Goal: Transaction & Acquisition: Purchase product/service

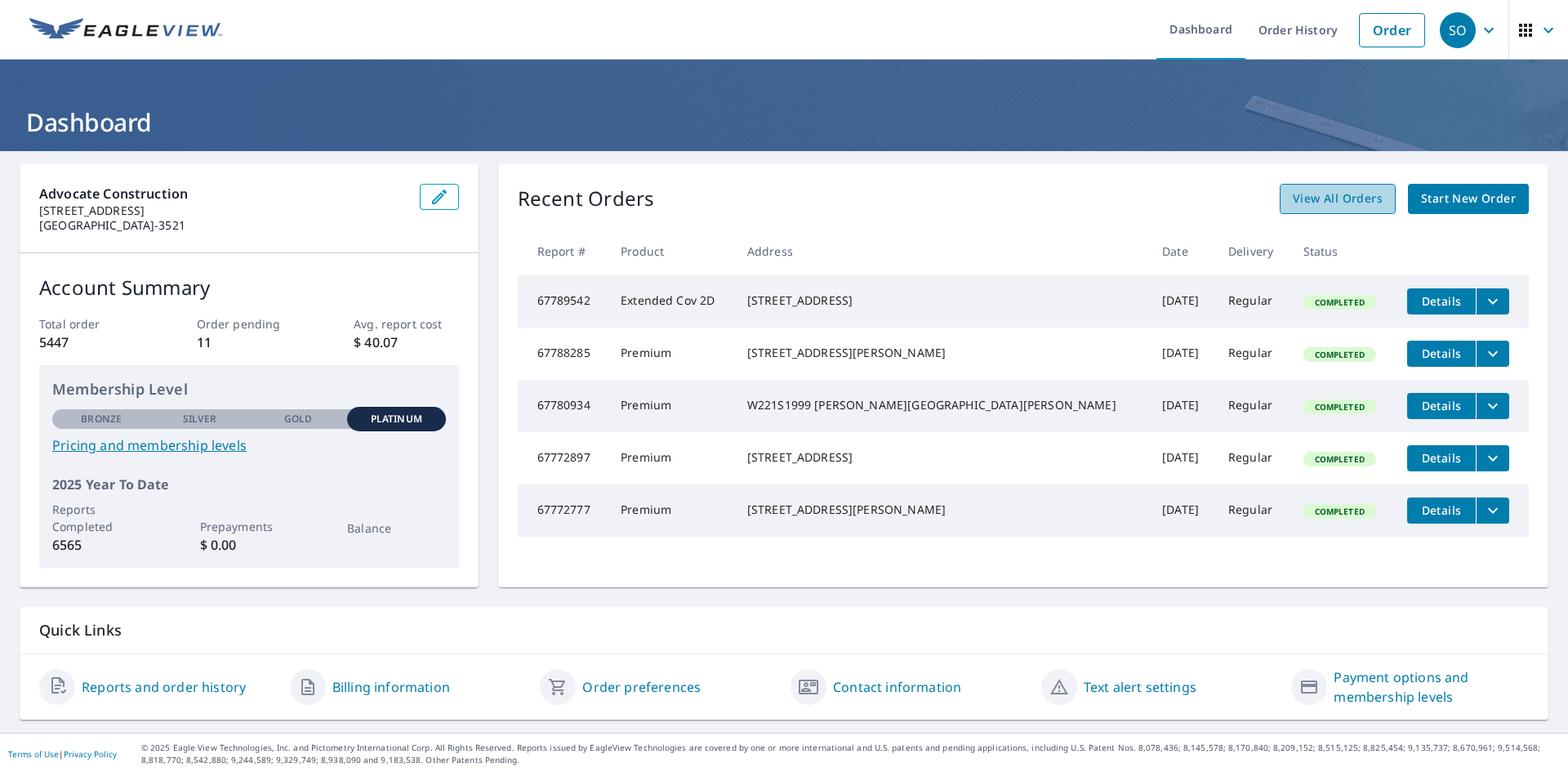
click at [1317, 203] on span "View All Orders" at bounding box center [1337, 199] width 89 height 20
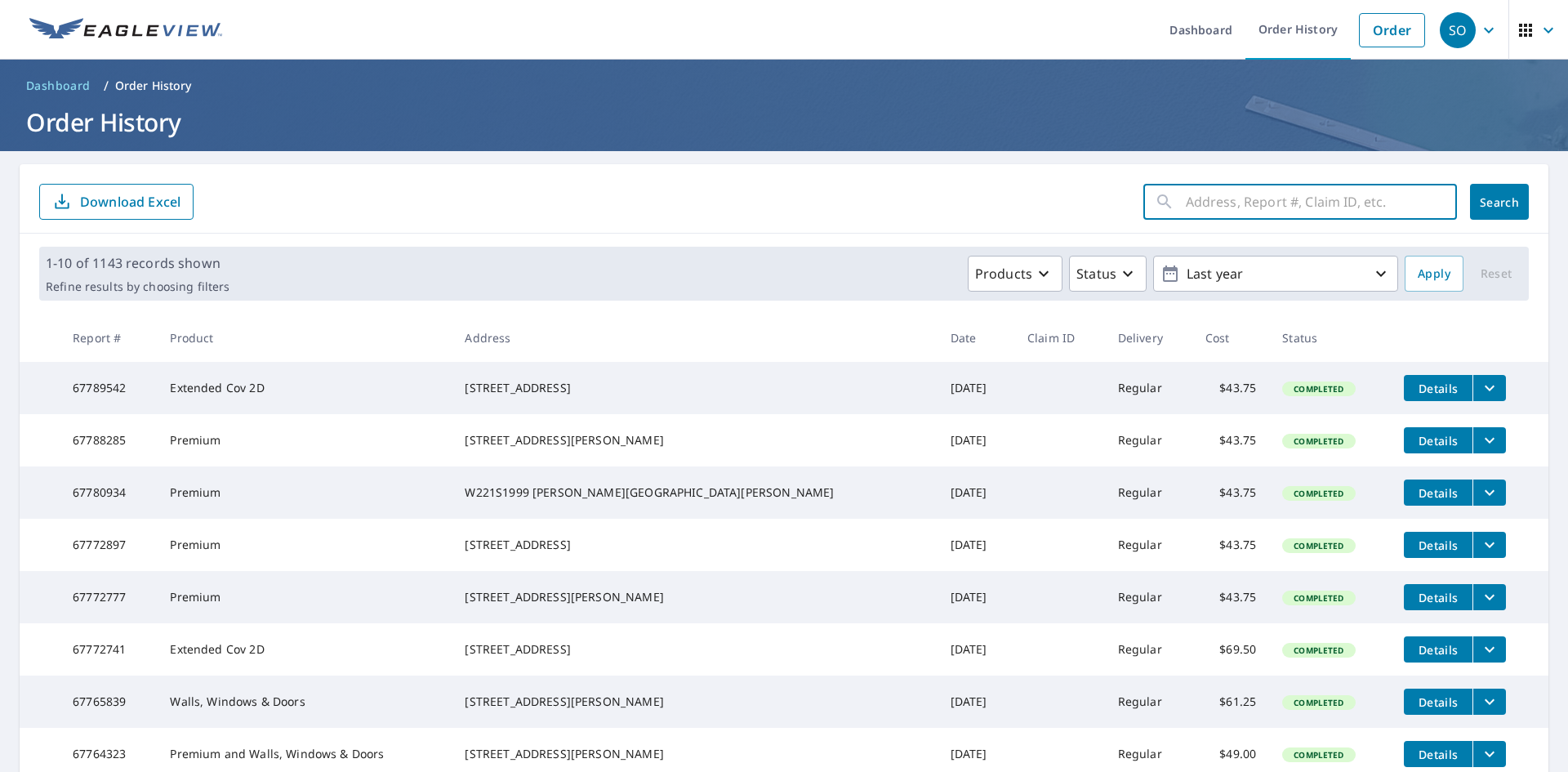
click at [1307, 201] on input "text" at bounding box center [1321, 202] width 271 height 46
paste input "[STREET_ADDRESS]"
type input "[STREET_ADDRESS]"
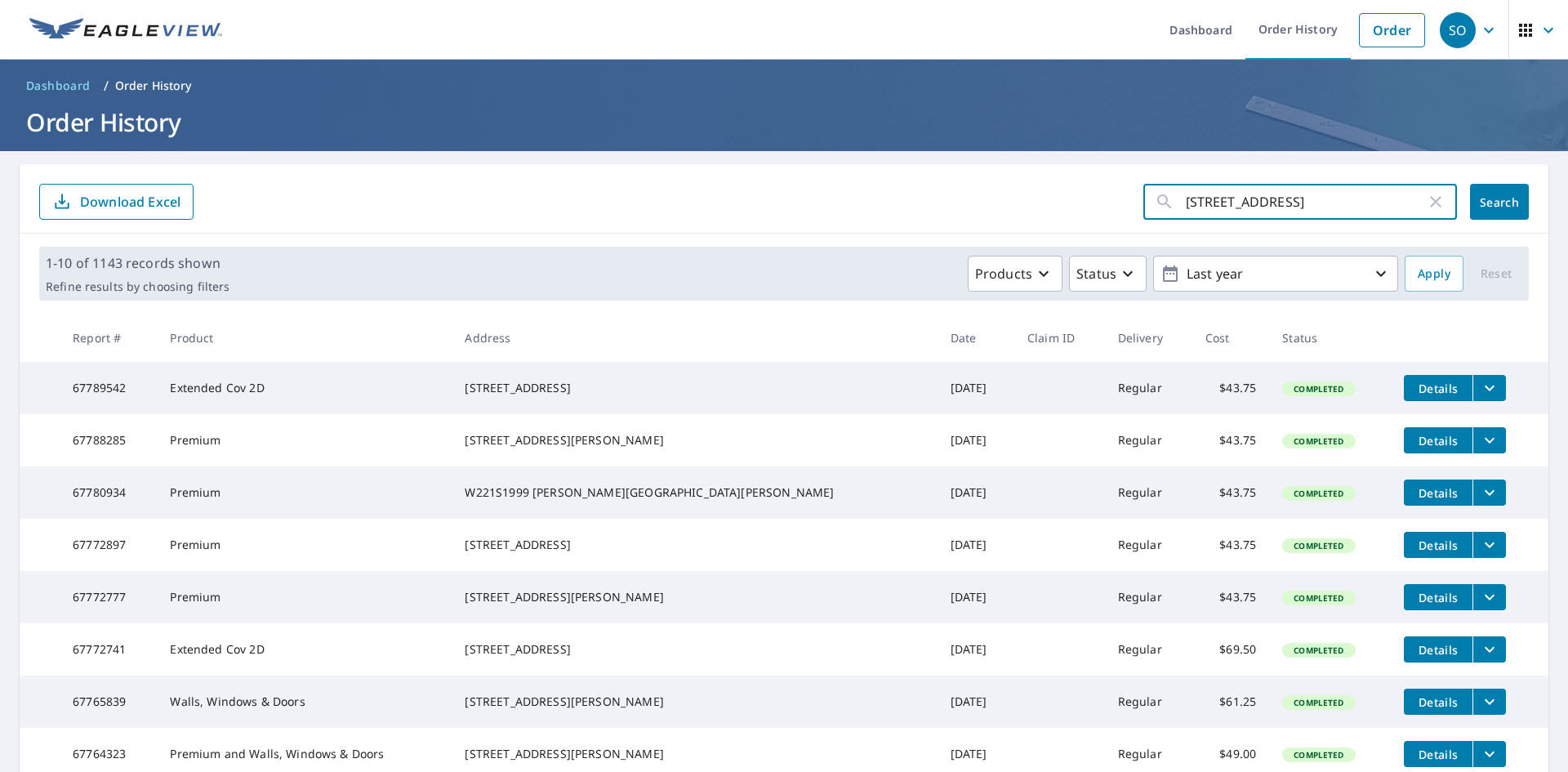
click at [1489, 205] on span "Search" at bounding box center [1500, 202] width 33 height 16
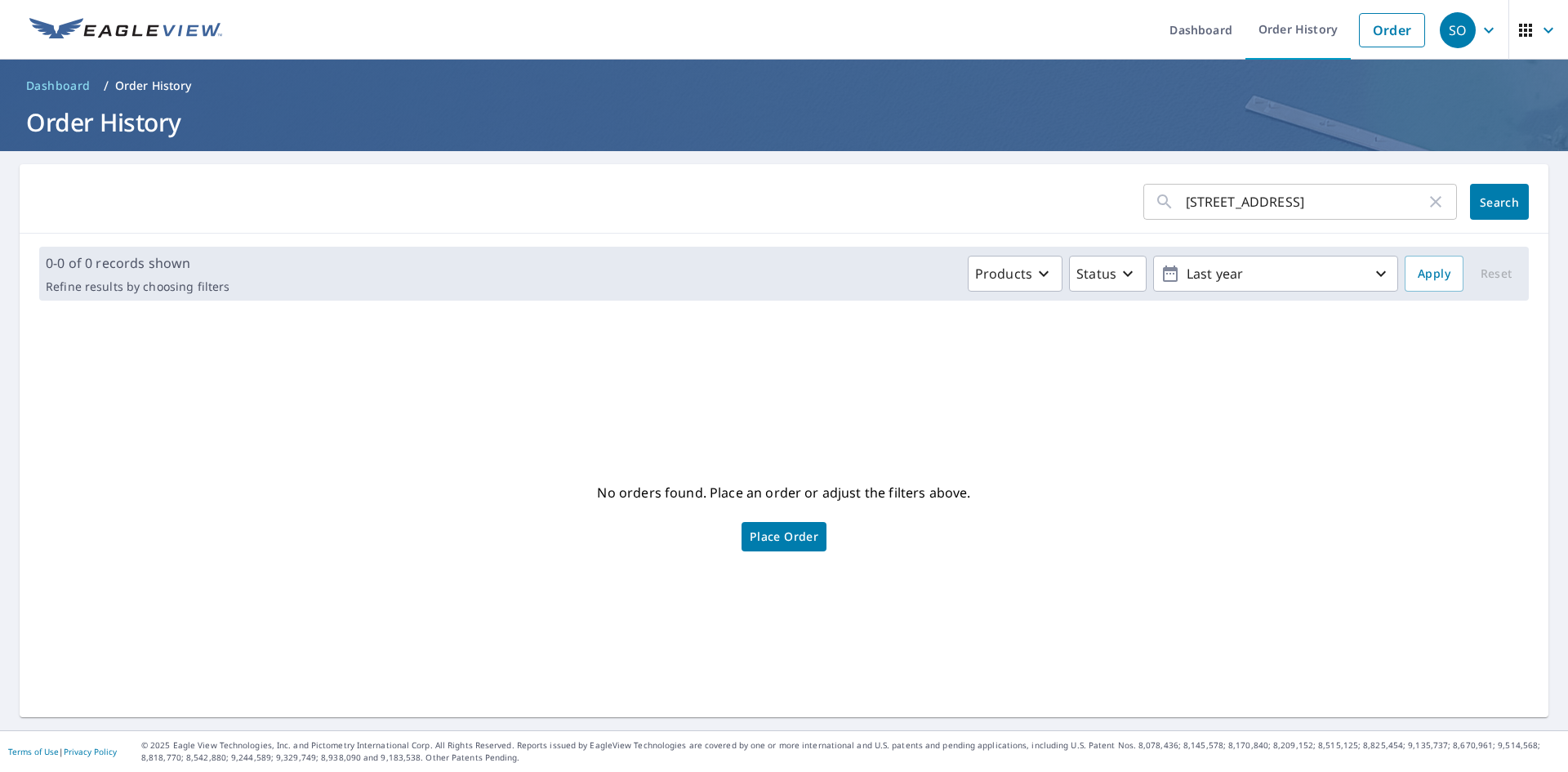
click at [780, 540] on span "Place Order" at bounding box center [784, 537] width 68 height 8
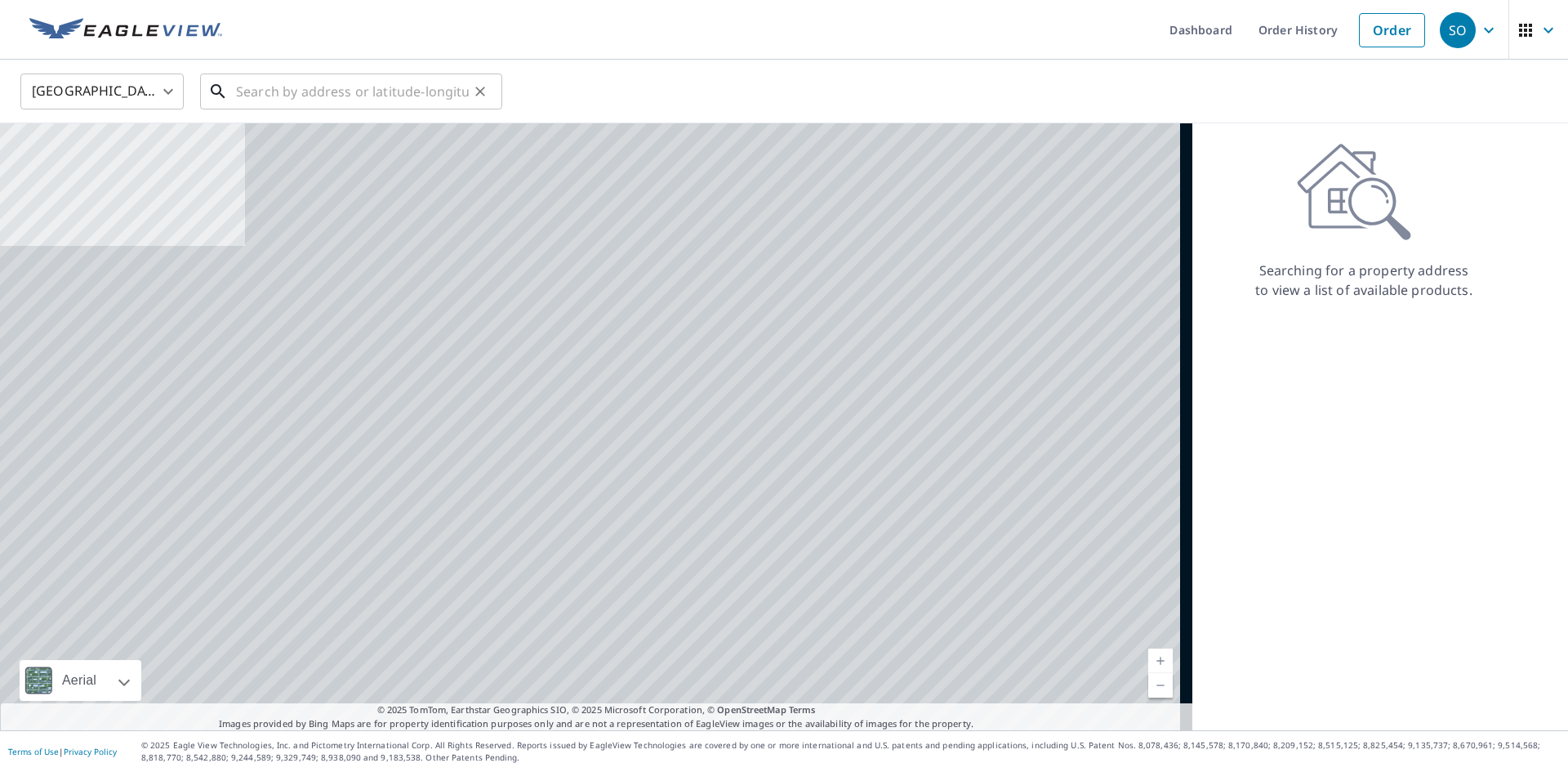
click at [313, 87] on input "text" at bounding box center [352, 91] width 233 height 46
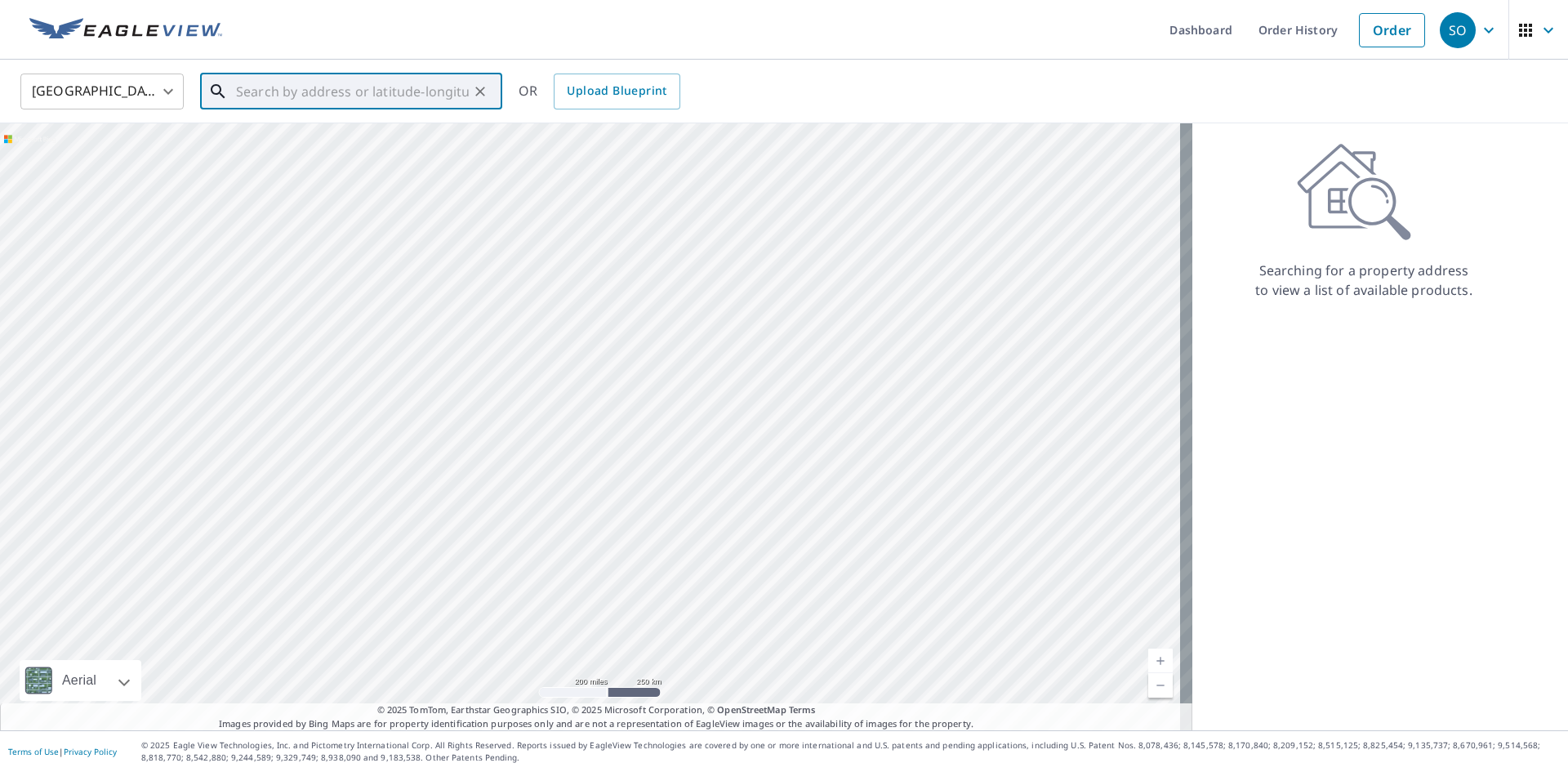
paste input "[STREET_ADDRESS]"
click at [306, 143] on span "4312 W Victory Creek Dr" at bounding box center [360, 138] width 256 height 19
type input "4312 W Victory Creek Dr Franklin, WI 53132"
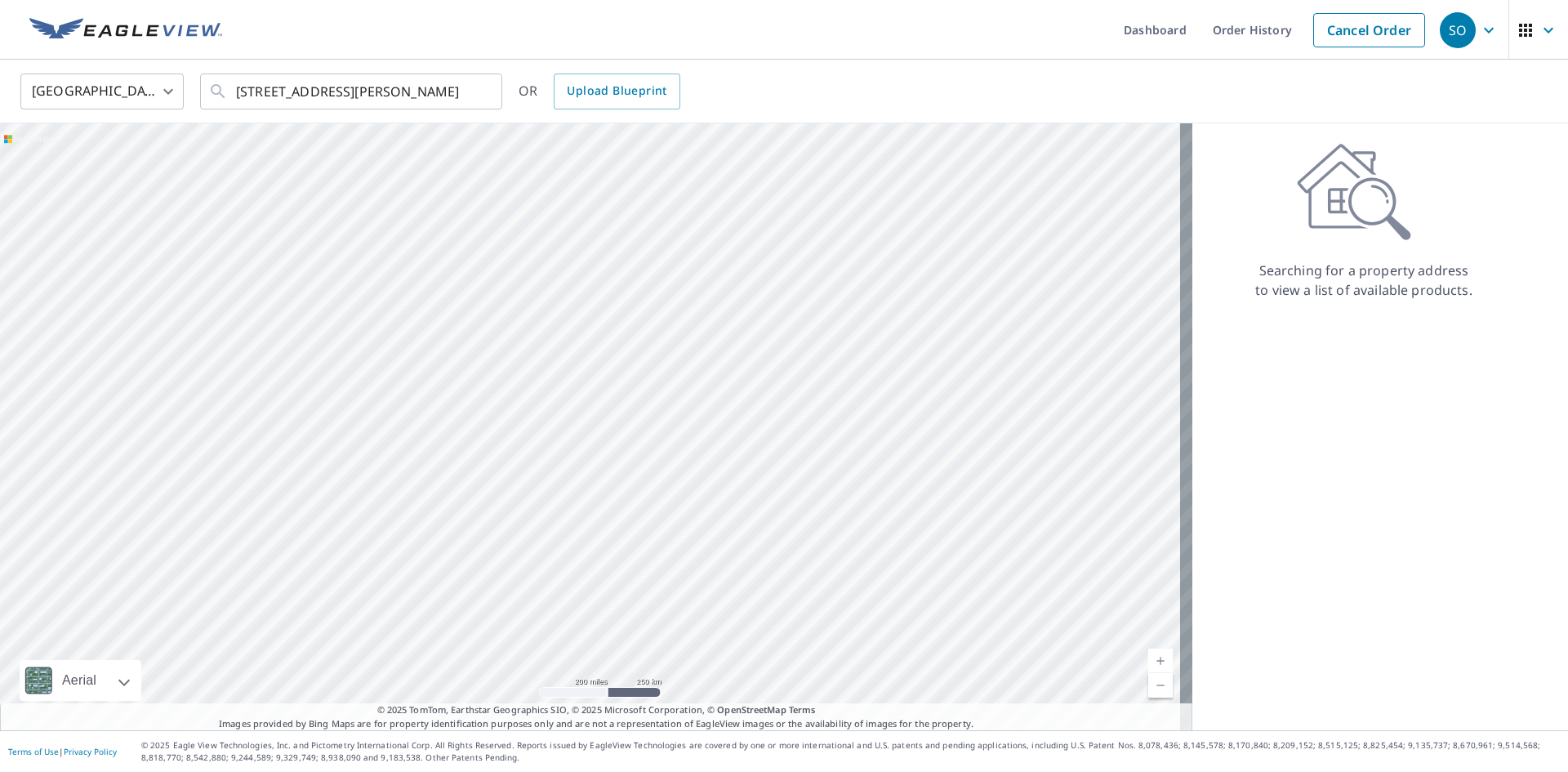
scroll to position [0, 0]
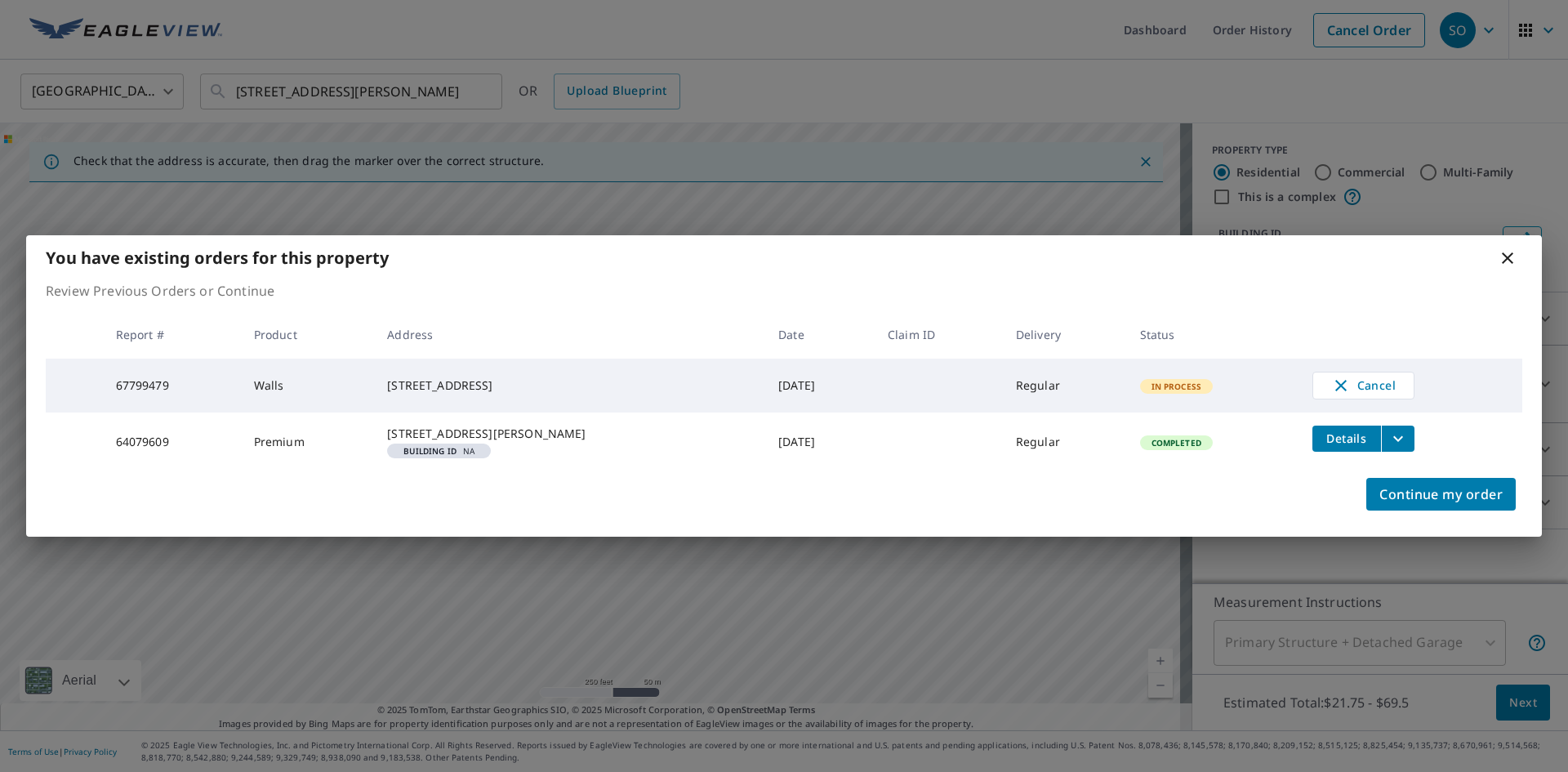
click at [1509, 248] on icon at bounding box center [1507, 257] width 19 height 19
